Goal: Task Accomplishment & Management: Manage account settings

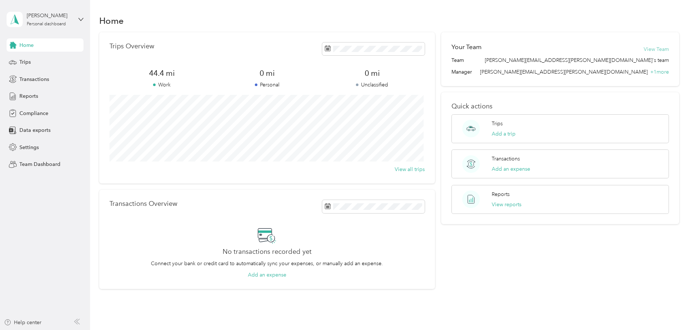
click at [657, 48] on button "View Team" at bounding box center [656, 49] width 25 height 8
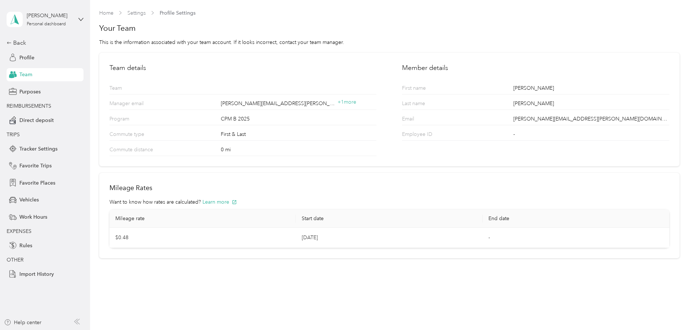
click at [34, 74] on div "Team" at bounding box center [45, 74] width 77 height 13
click at [36, 59] on div "Profile" at bounding box center [45, 57] width 77 height 13
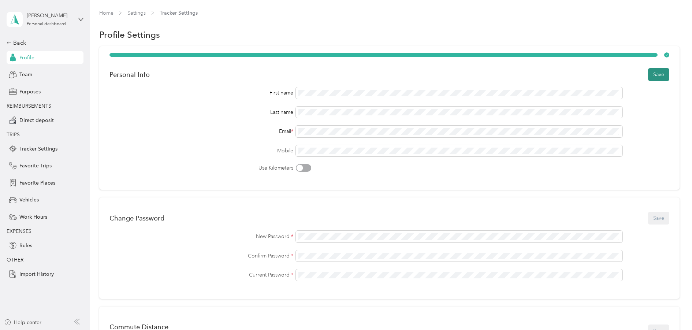
click at [656, 75] on button "Save" at bounding box center [658, 74] width 21 height 13
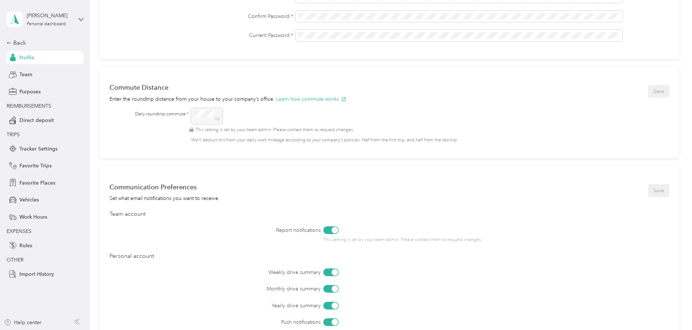
scroll to position [256, 0]
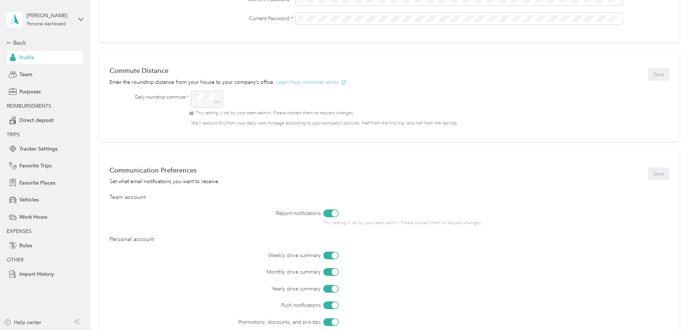
click at [319, 83] on button "Learn how commute works" at bounding box center [311, 82] width 70 height 8
click at [461, 81] on div "Commute Distance Enter the roundtrip distance from your house to your company’s…" at bounding box center [390, 74] width 560 height 23
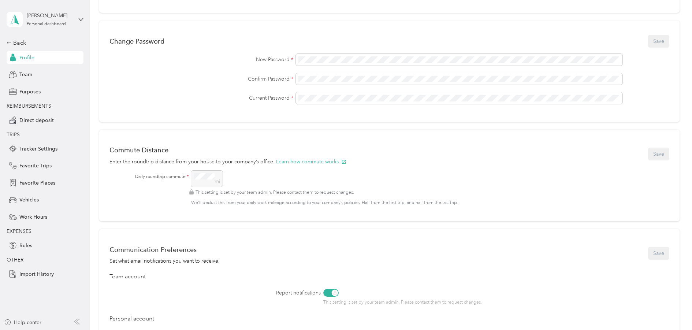
scroll to position [220, 0]
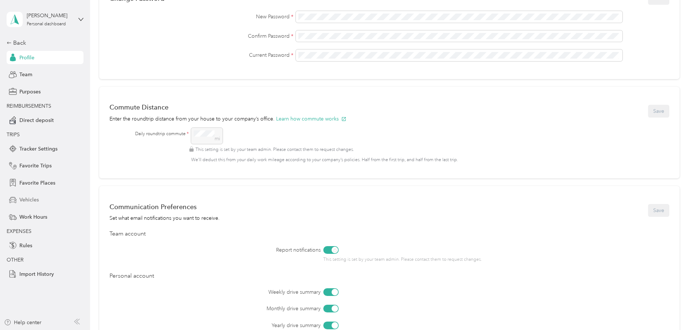
click at [32, 201] on span "Vehicles" at bounding box center [28, 200] width 19 height 8
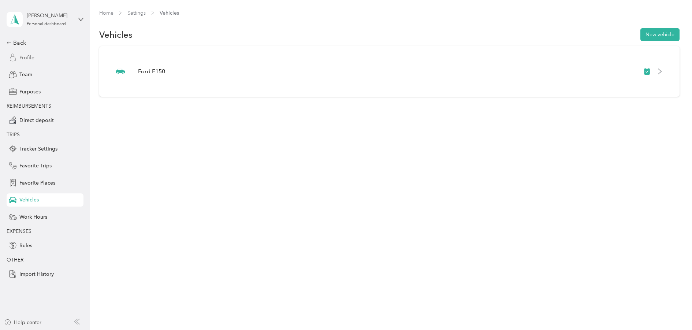
click at [44, 59] on div "Profile" at bounding box center [45, 57] width 77 height 13
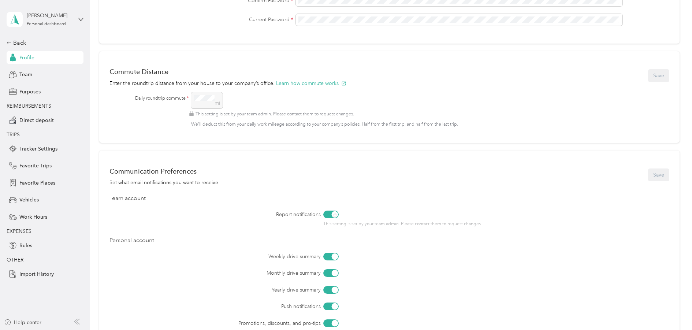
scroll to position [170, 0]
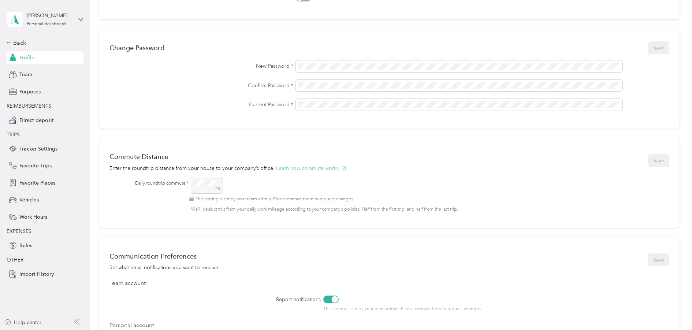
click at [326, 167] on button "Learn how commute works" at bounding box center [311, 168] width 70 height 8
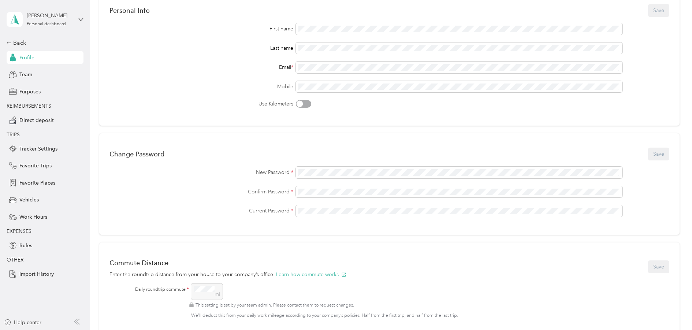
scroll to position [0, 0]
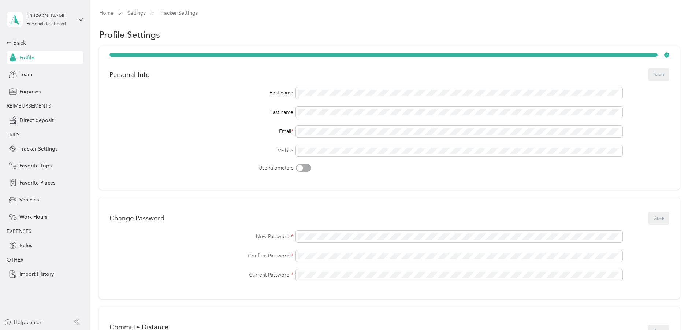
click at [37, 56] on div "Profile" at bounding box center [45, 57] width 77 height 13
click at [31, 58] on span "Profile" at bounding box center [26, 58] width 15 height 8
click at [34, 91] on span "Purposes" at bounding box center [29, 92] width 21 height 8
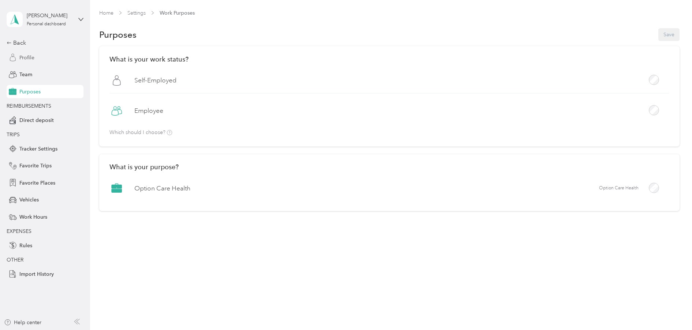
click at [25, 62] on div "Profile" at bounding box center [45, 57] width 77 height 13
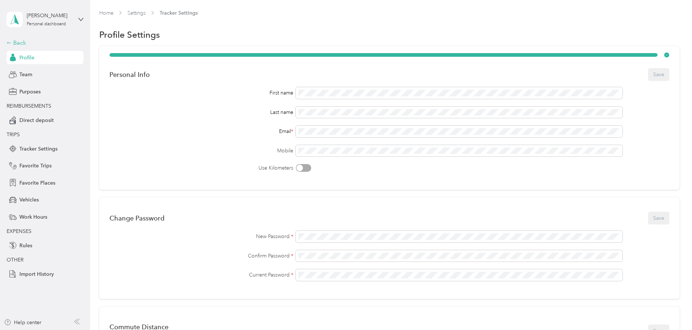
click at [11, 41] on icon at bounding box center [9, 42] width 5 height 5
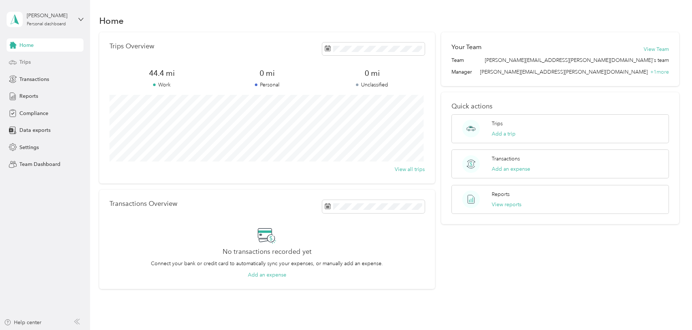
click at [41, 62] on div "Trips" at bounding box center [45, 62] width 77 height 13
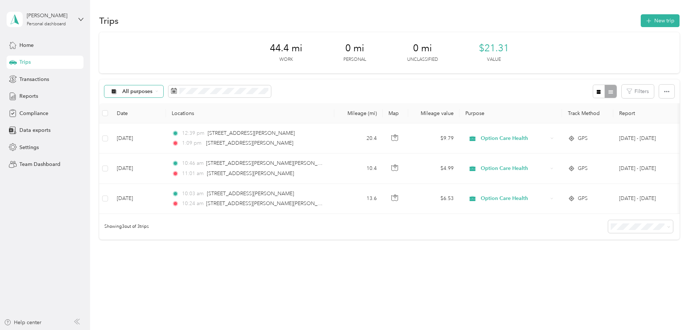
click at [155, 90] on icon at bounding box center [156, 91] width 3 height 3
click at [149, 118] on span "Unclassified" at bounding box center [145, 118] width 47 height 8
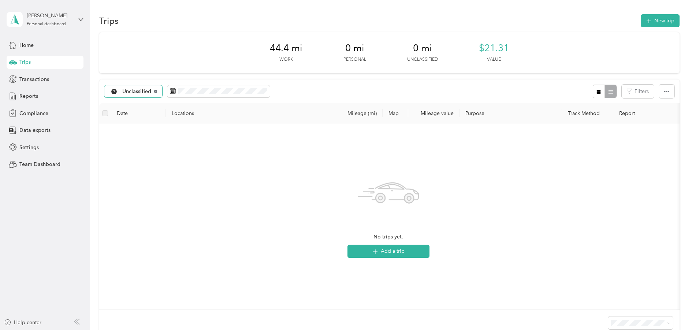
click at [154, 90] on icon at bounding box center [155, 91] width 3 height 3
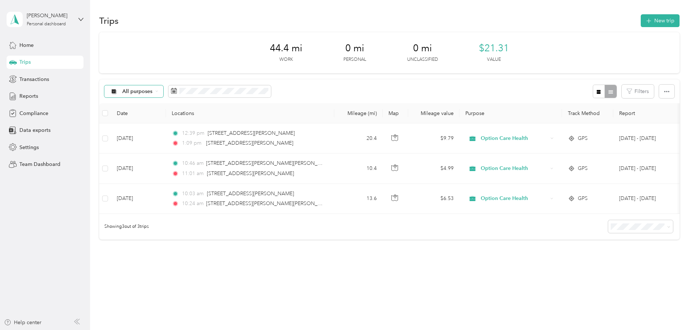
click at [154, 90] on div "All purposes" at bounding box center [133, 91] width 59 height 12
click at [141, 118] on span "Unclassified" at bounding box center [145, 118] width 47 height 8
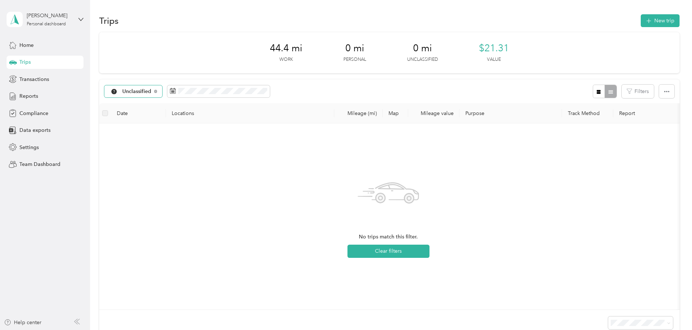
click at [153, 90] on div "Unclassified" at bounding box center [133, 91] width 58 height 12
click at [133, 144] on span "Personal" at bounding box center [145, 143] width 47 height 8
click at [145, 90] on div "Personal" at bounding box center [129, 91] width 50 height 12
click at [144, 129] on span "Option Care Health" at bounding box center [145, 130] width 47 height 8
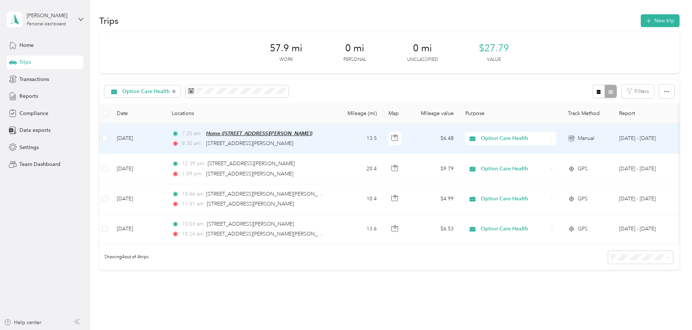
click at [287, 132] on span "Home ([STREET_ADDRESS][PERSON_NAME])" at bounding box center [259, 133] width 106 height 6
click at [137, 137] on td "[DATE]" at bounding box center [138, 138] width 55 height 30
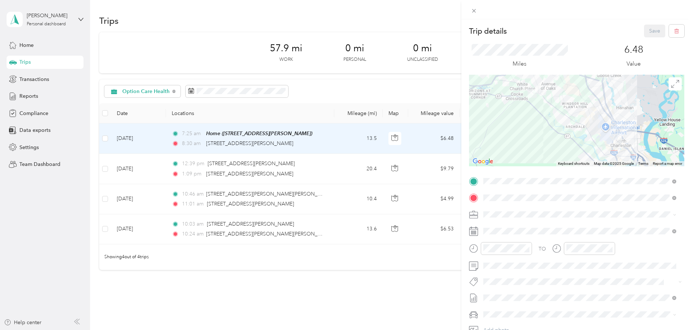
click at [163, 22] on div "Trip details Save This trip cannot be edited because it is either under review,…" at bounding box center [346, 165] width 692 height 330
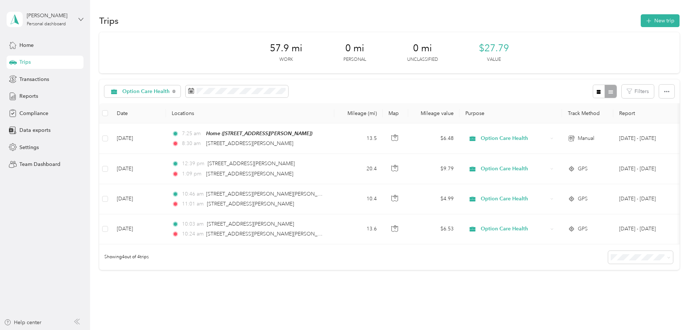
click at [83, 21] on icon at bounding box center [80, 19] width 5 height 5
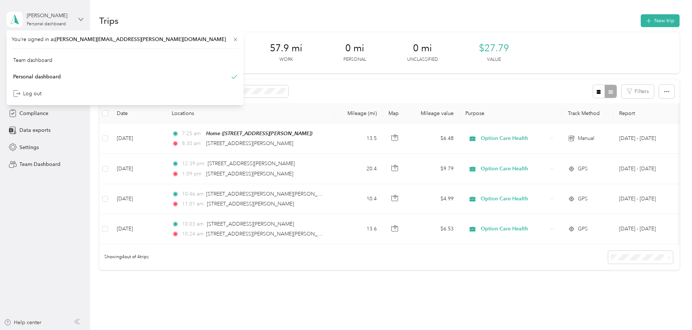
click at [83, 21] on icon at bounding box center [80, 19] width 5 height 5
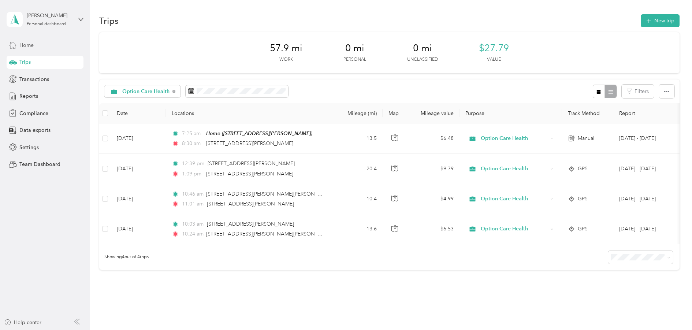
click at [34, 46] on span "Home" at bounding box center [26, 45] width 14 height 8
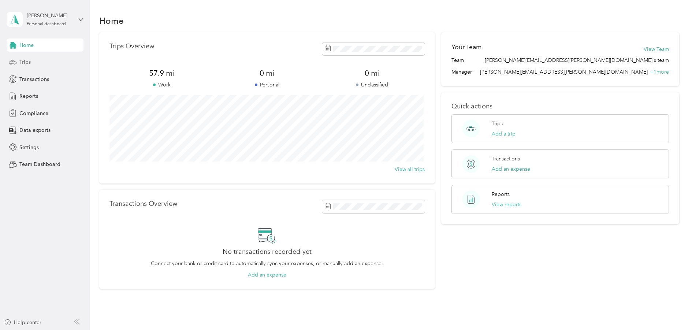
click at [41, 67] on div "Trips" at bounding box center [45, 62] width 77 height 13
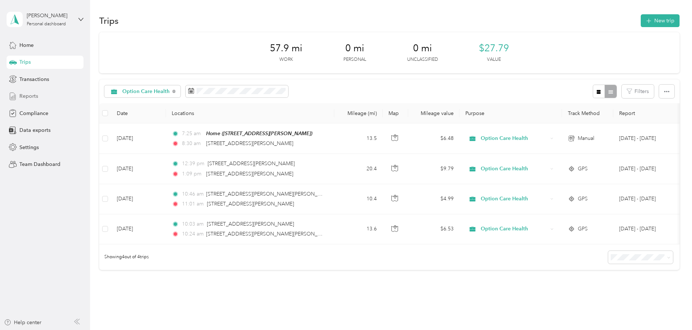
click at [31, 94] on span "Reports" at bounding box center [28, 96] width 19 height 8
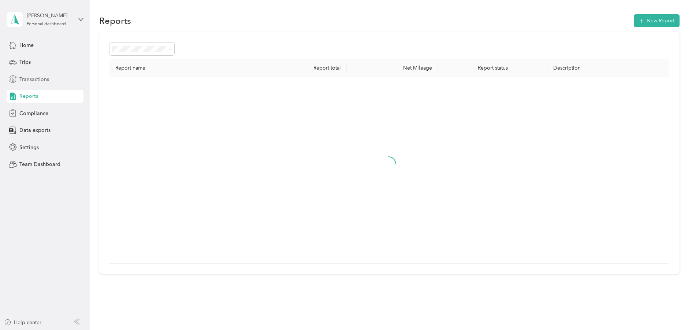
click at [37, 79] on span "Transactions" at bounding box center [34, 79] width 30 height 8
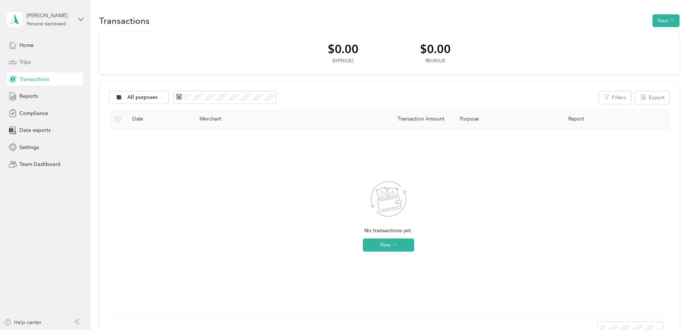
click at [33, 62] on div "Trips" at bounding box center [45, 62] width 77 height 13
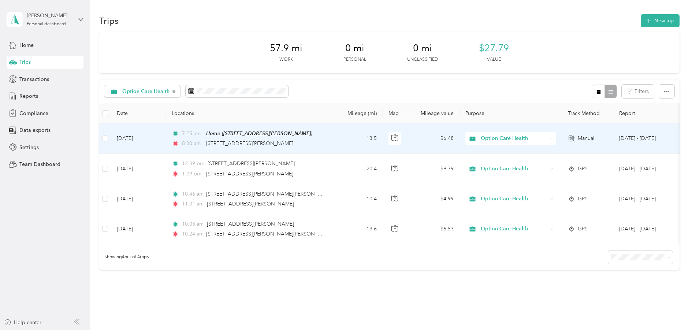
click at [551, 140] on div "Option Care Health" at bounding box center [511, 138] width 91 height 13
click at [501, 165] on span "Personal" at bounding box center [517, 165] width 68 height 8
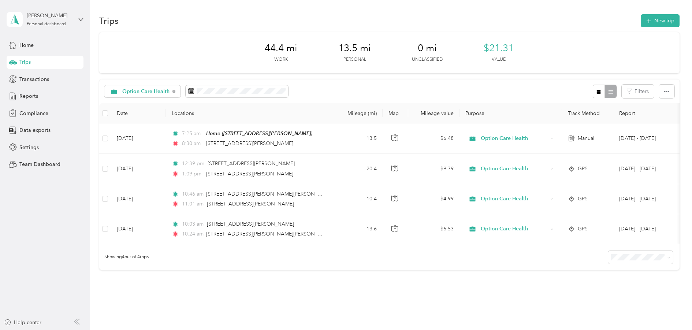
click at [37, 61] on div "Trips" at bounding box center [45, 62] width 77 height 13
click at [174, 90] on icon at bounding box center [174, 91] width 3 height 3
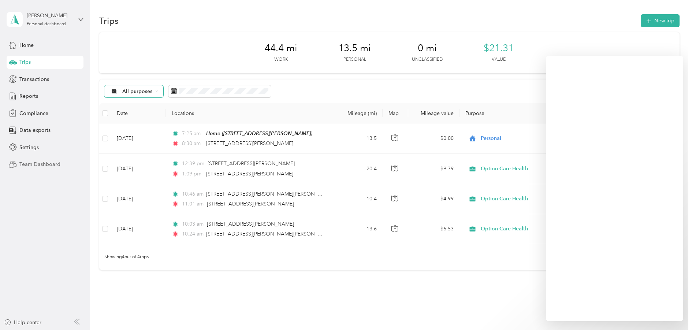
click at [53, 160] on span "Team Dashboard" at bounding box center [39, 164] width 41 height 8
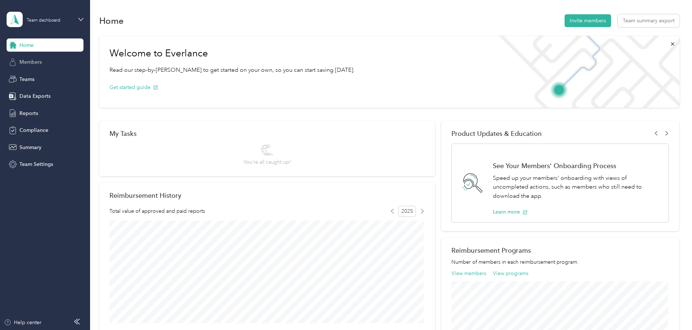
click at [28, 64] on span "Members" at bounding box center [30, 62] width 22 height 8
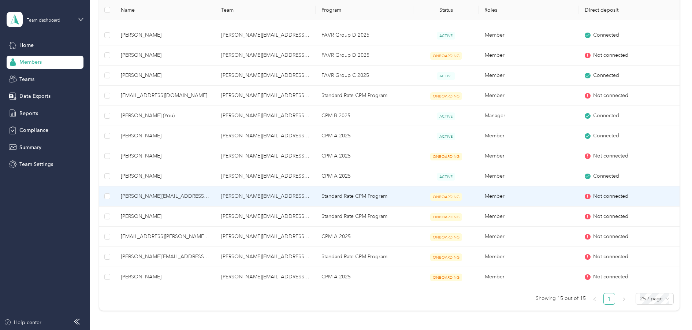
scroll to position [147, 0]
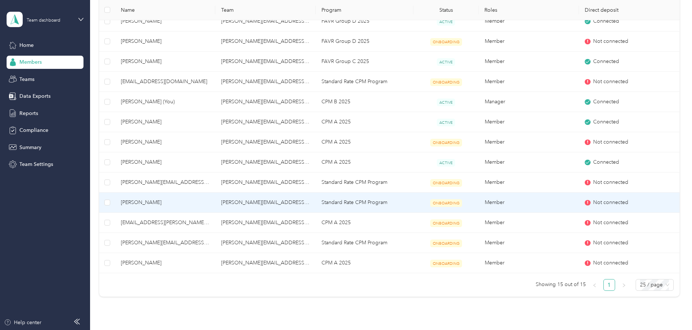
click at [104, 200] on td at bounding box center [107, 203] width 16 height 20
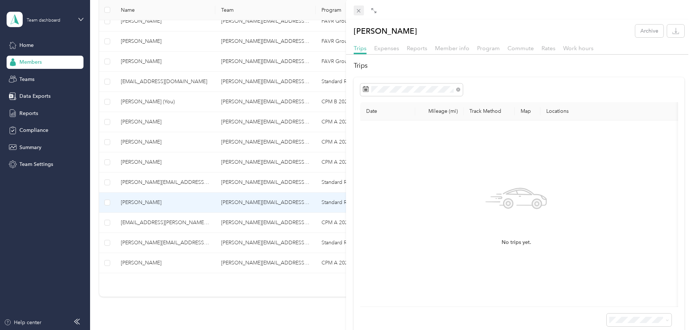
click at [358, 11] on icon at bounding box center [359, 11] width 6 height 6
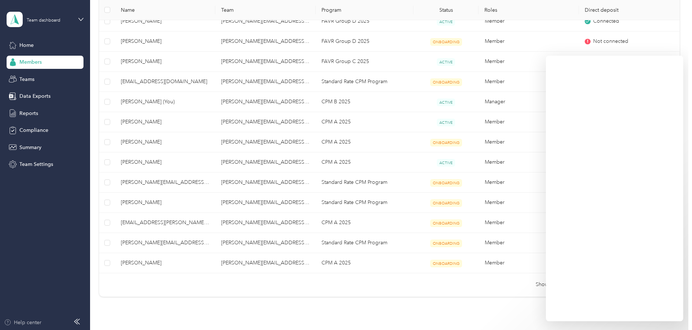
click at [32, 323] on div "Help center" at bounding box center [22, 323] width 37 height 8
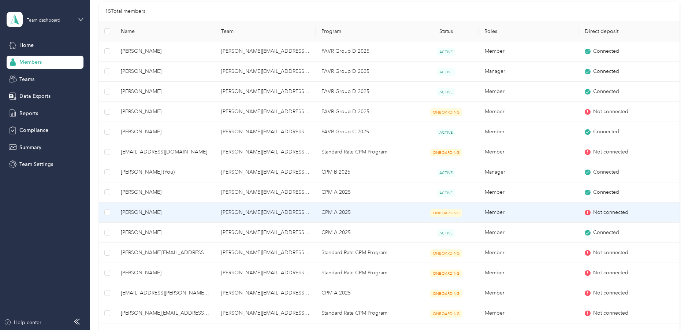
scroll to position [73, 0]
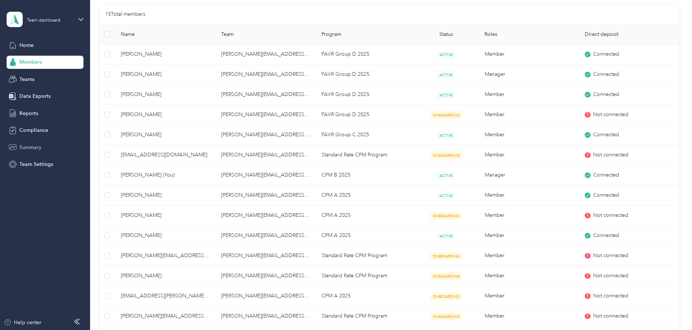
click at [30, 147] on span "Summary" at bounding box center [30, 148] width 22 height 8
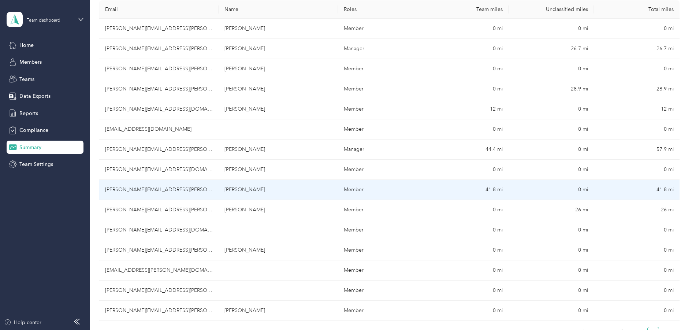
scroll to position [110, 0]
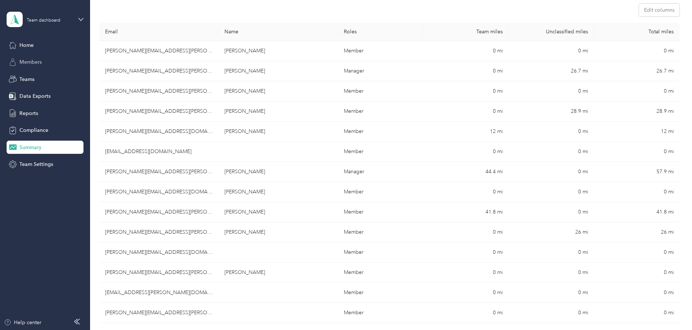
click at [25, 60] on span "Members" at bounding box center [30, 62] width 22 height 8
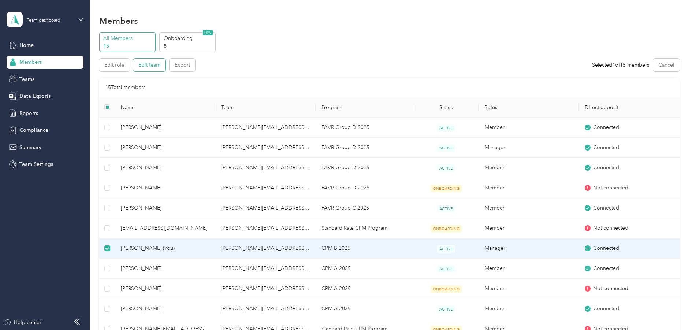
click at [144, 67] on button "Edit team" at bounding box center [149, 65] width 32 height 13
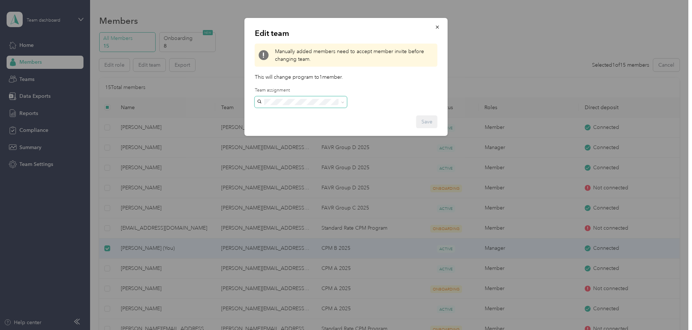
click at [344, 101] on icon at bounding box center [342, 102] width 3 height 3
click at [399, 79] on p "This will change program to 1 member ." at bounding box center [346, 77] width 183 height 8
click at [441, 17] on div at bounding box center [346, 165] width 692 height 330
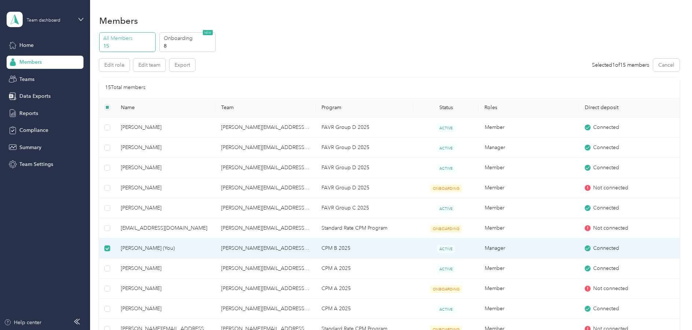
click at [104, 249] on td at bounding box center [107, 248] width 16 height 20
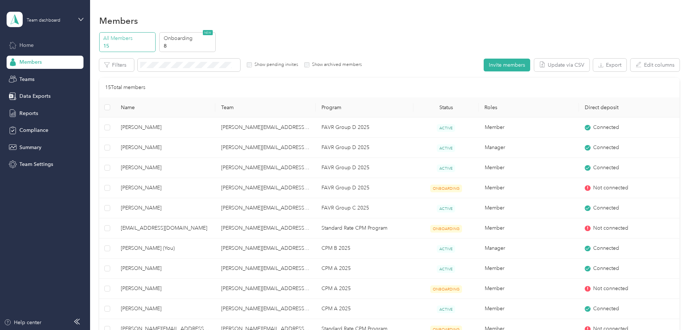
click at [23, 44] on span "Home" at bounding box center [26, 45] width 14 height 8
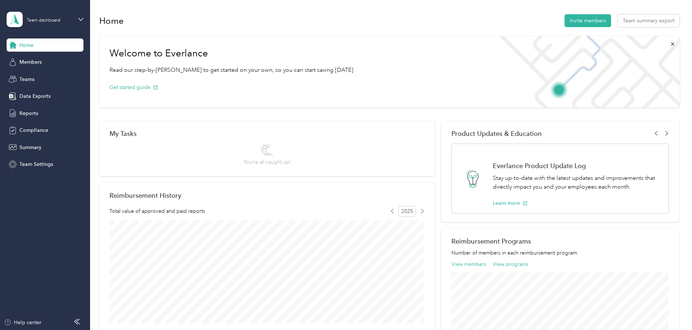
click at [76, 18] on div "Team dashboard" at bounding box center [45, 20] width 77 height 26
click at [43, 77] on div "Personal dashboard" at bounding box center [36, 77] width 46 height 8
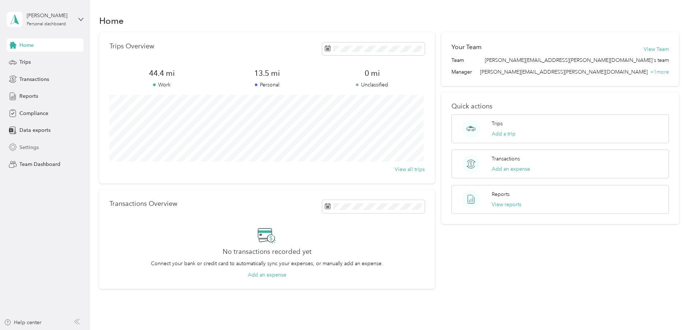
click at [35, 146] on span "Settings" at bounding box center [28, 148] width 19 height 8
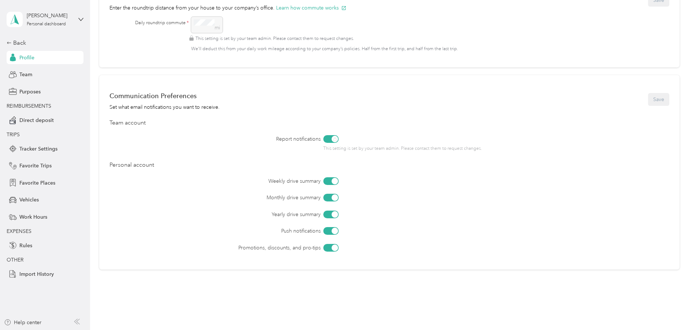
scroll to position [353, 0]
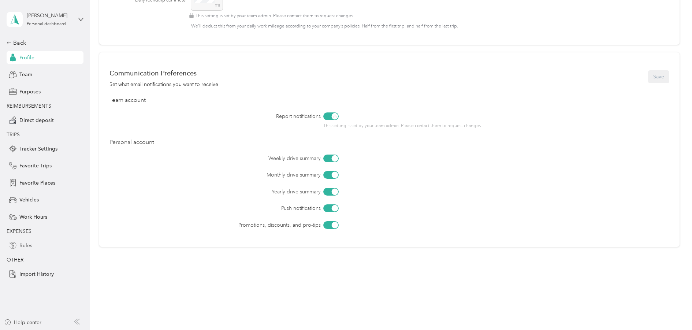
click at [13, 242] on icon at bounding box center [13, 245] width 6 height 7
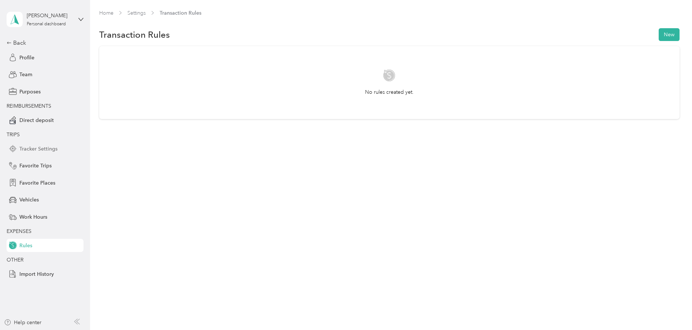
click at [40, 149] on span "Tracker Settings" at bounding box center [38, 149] width 38 height 8
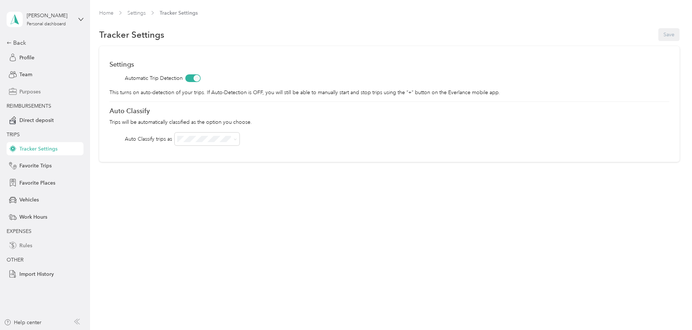
click at [30, 92] on span "Purposes" at bounding box center [29, 92] width 21 height 8
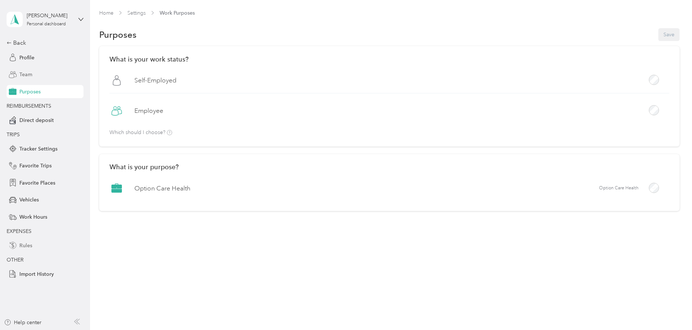
click at [33, 69] on div "Team" at bounding box center [45, 74] width 77 height 13
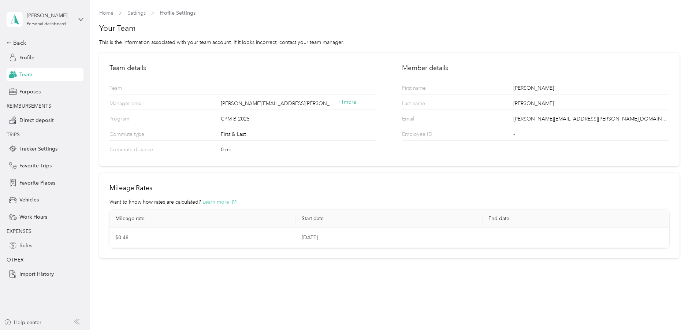
click at [221, 200] on button "Learn more" at bounding box center [220, 202] width 34 height 8
